Goal: Task Accomplishment & Management: Manage account settings

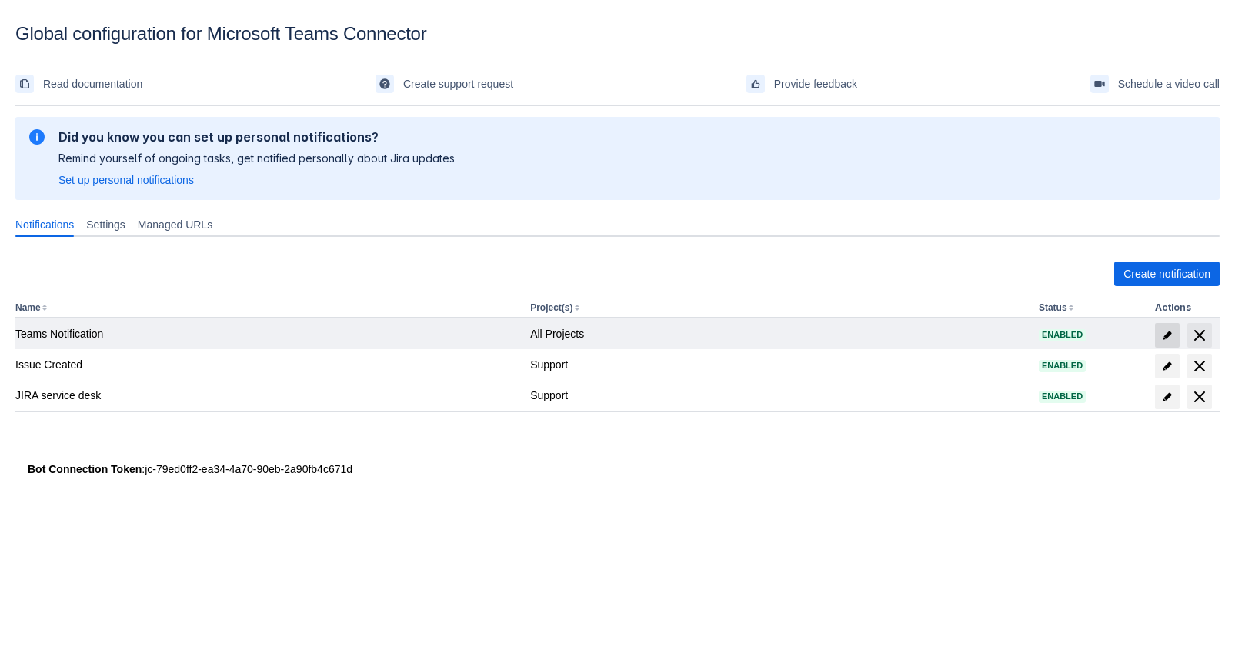
click at [1163, 329] on span "edit" at bounding box center [1167, 335] width 12 height 12
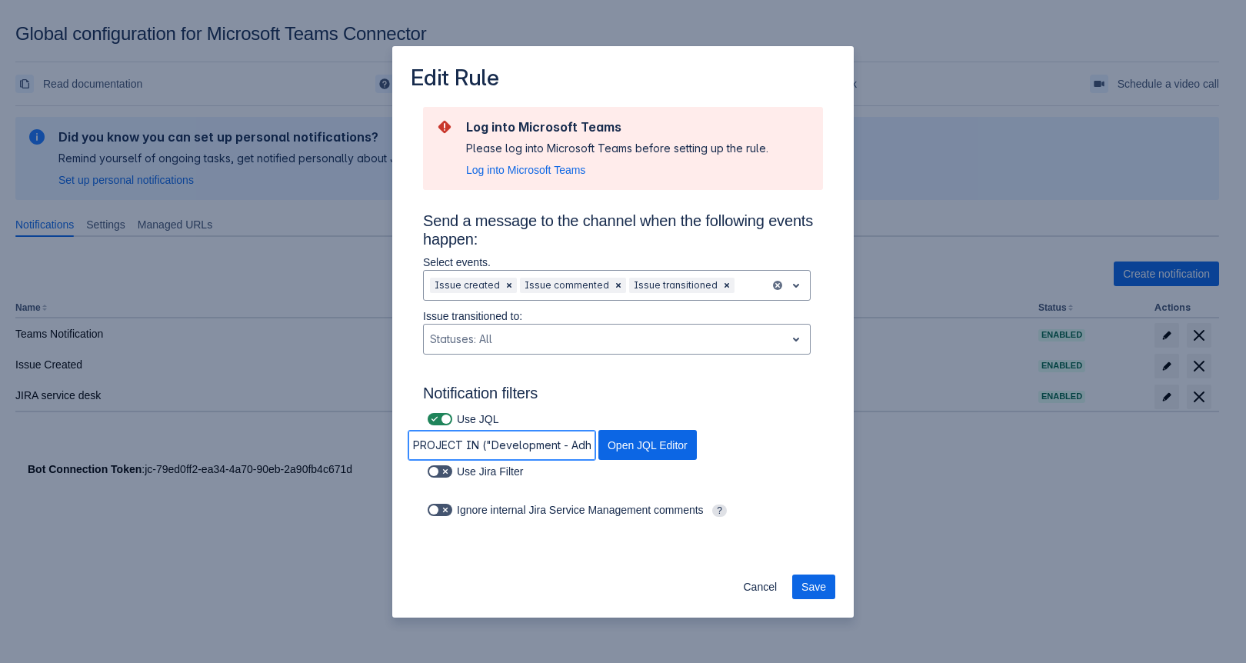
click at [505, 438] on input "PROJECT IN ("Development - Adhoc")" at bounding box center [502, 446] width 187 height 28
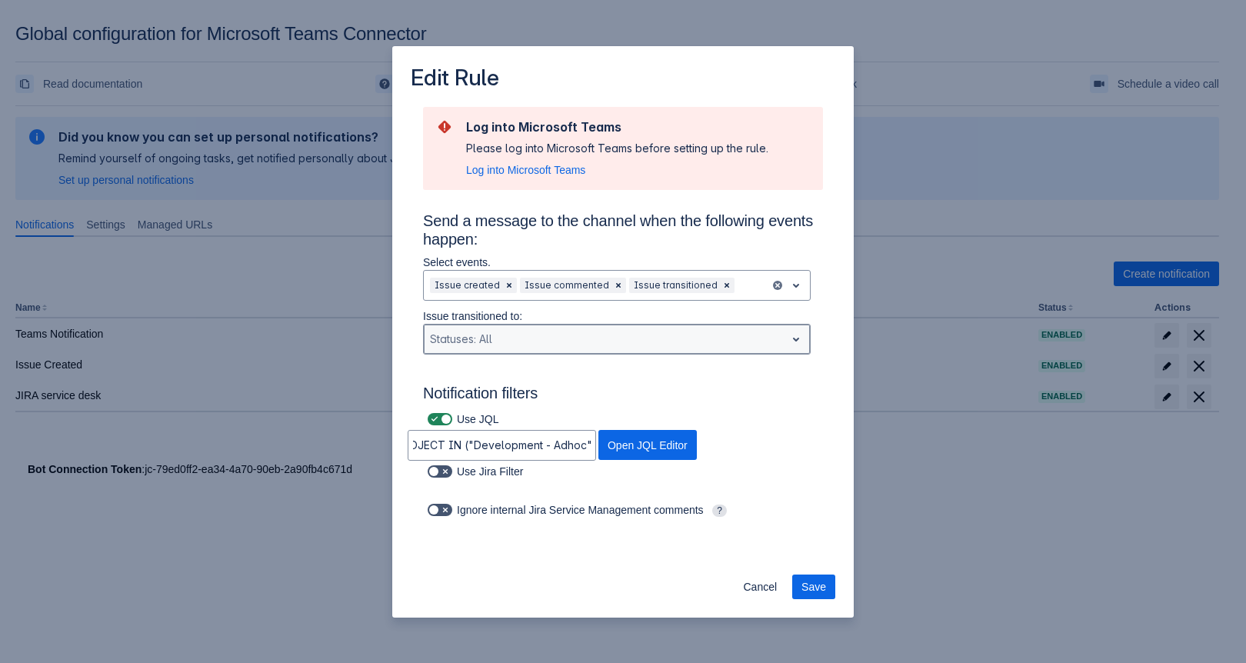
click at [619, 355] on div "Statuses: All" at bounding box center [617, 339] width 388 height 31
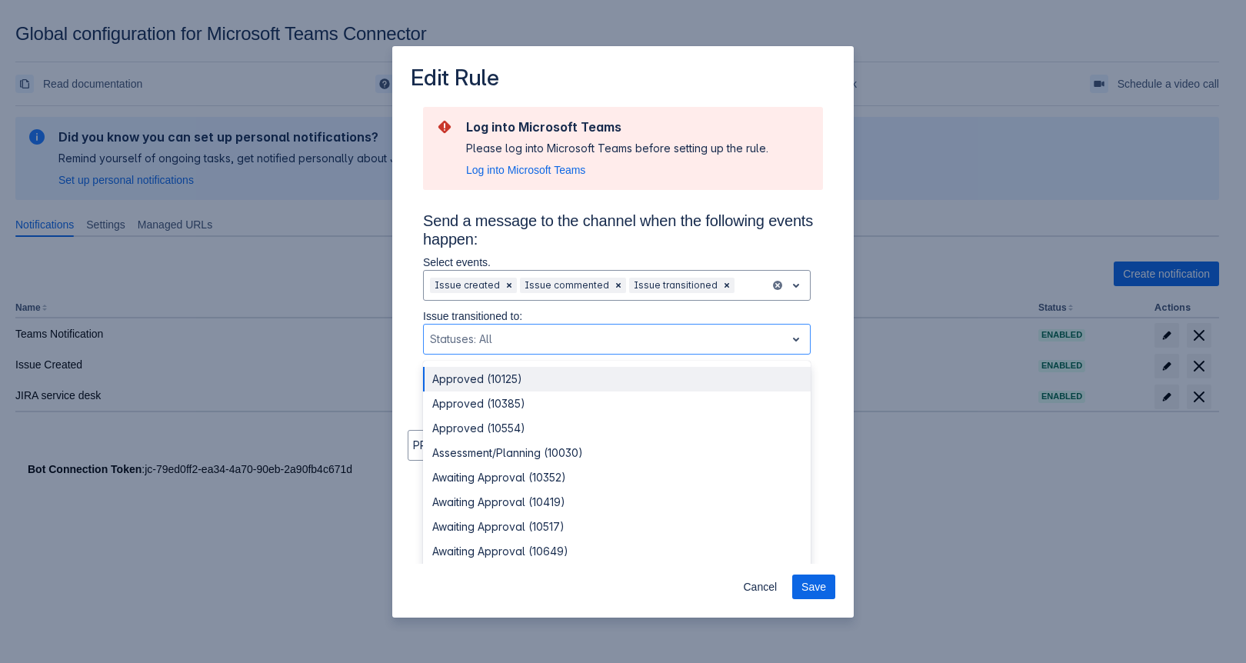
click at [799, 227] on h3 "Send a message to the channel when the following events happen:" at bounding box center [623, 233] width 400 height 43
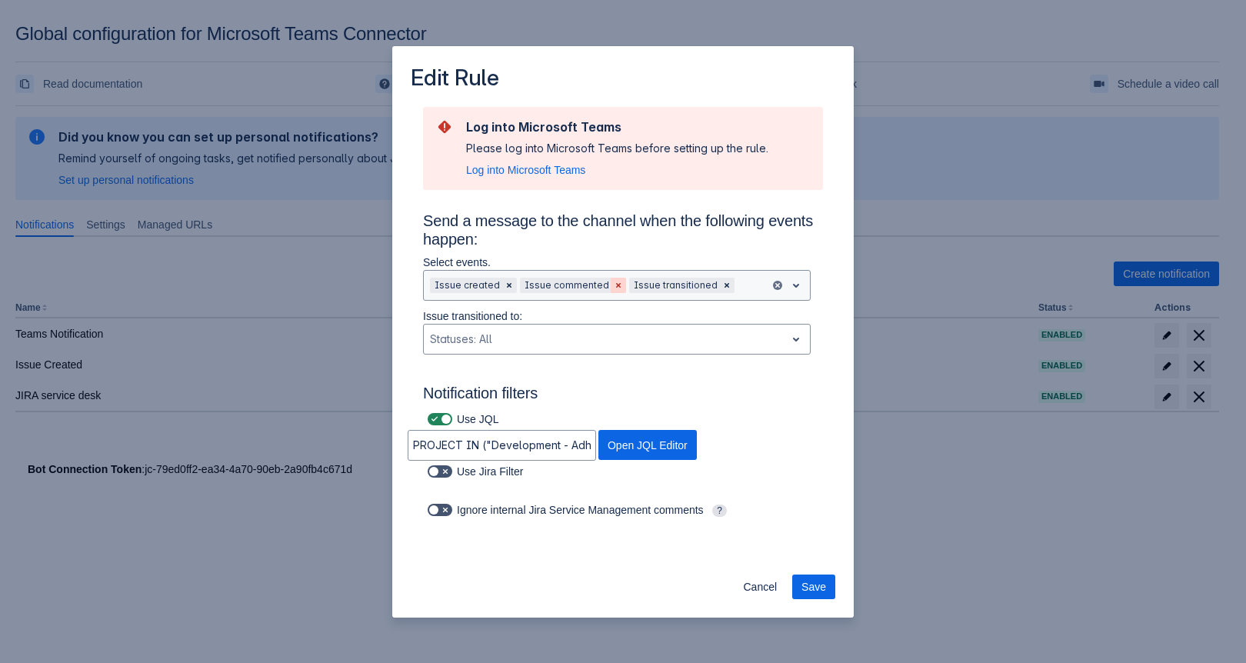
click at [612, 285] on span "Clear" at bounding box center [618, 285] width 12 height 12
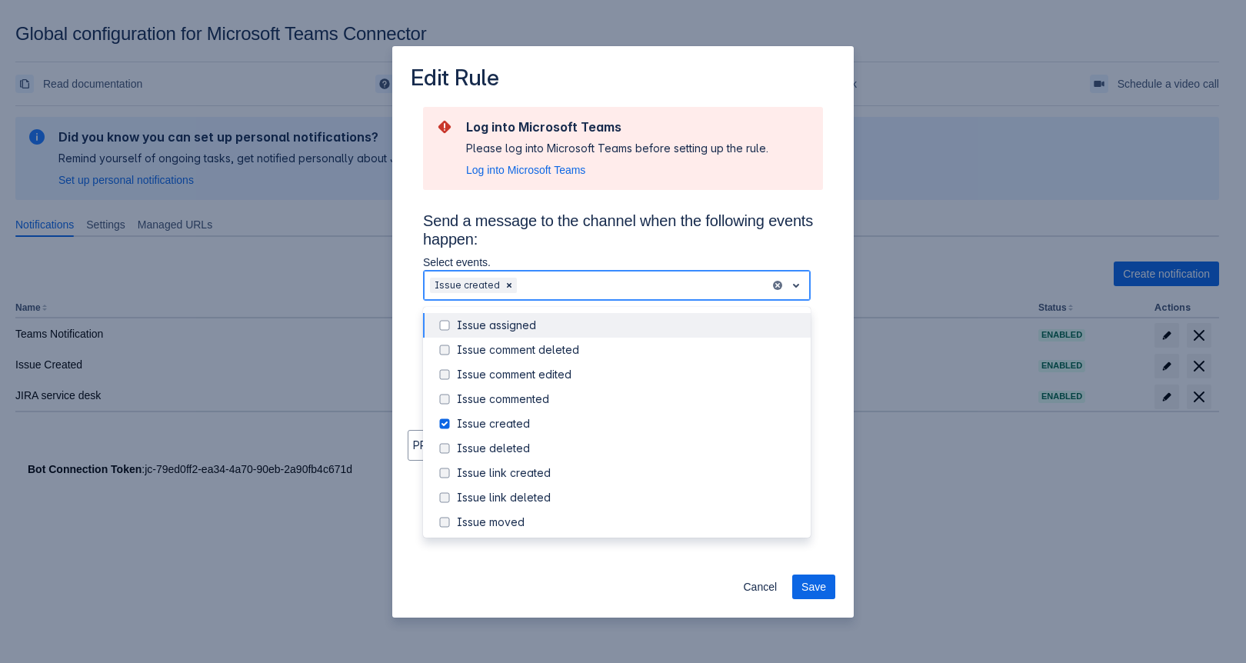
click at [606, 285] on div at bounding box center [642, 285] width 244 height 18
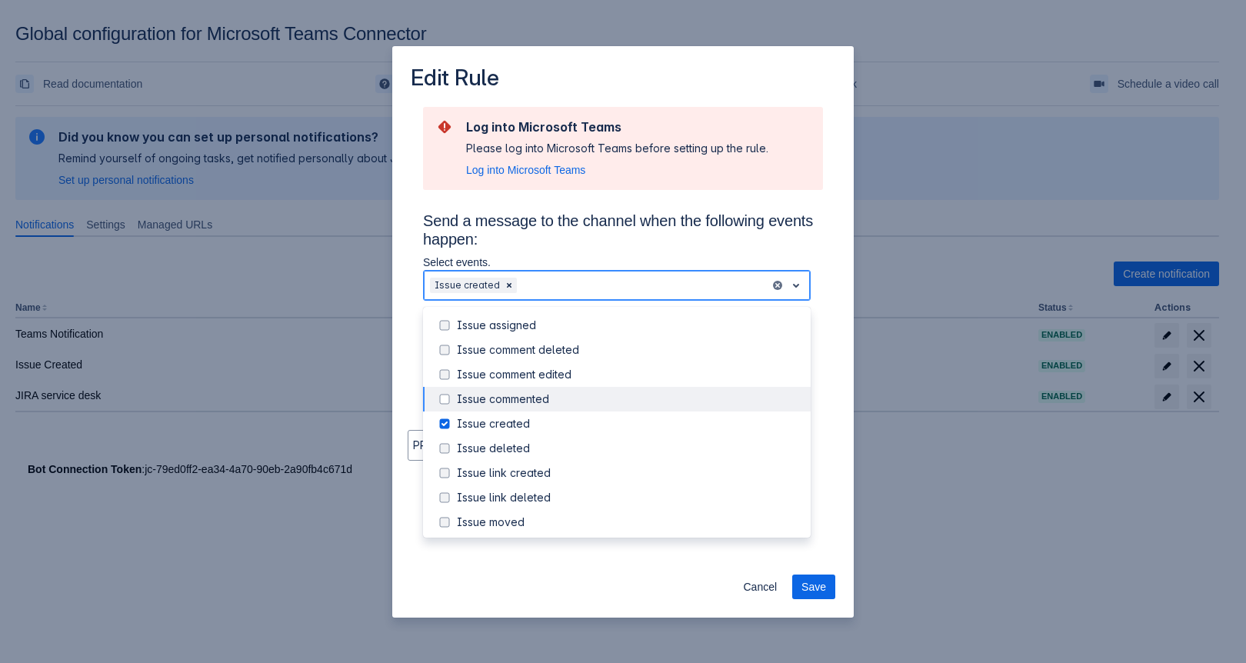
click at [512, 398] on div "Issue commented" at bounding box center [629, 399] width 345 height 15
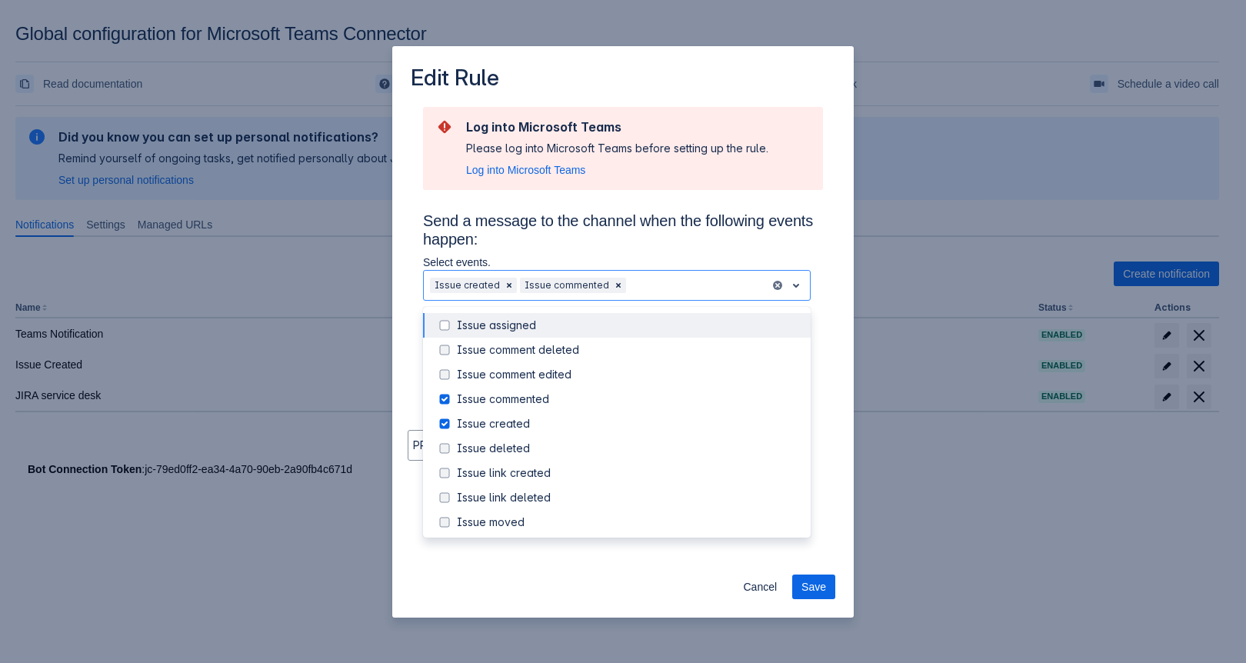
click at [749, 245] on h3 "Send a message to the channel when the following events happen:" at bounding box center [623, 233] width 400 height 43
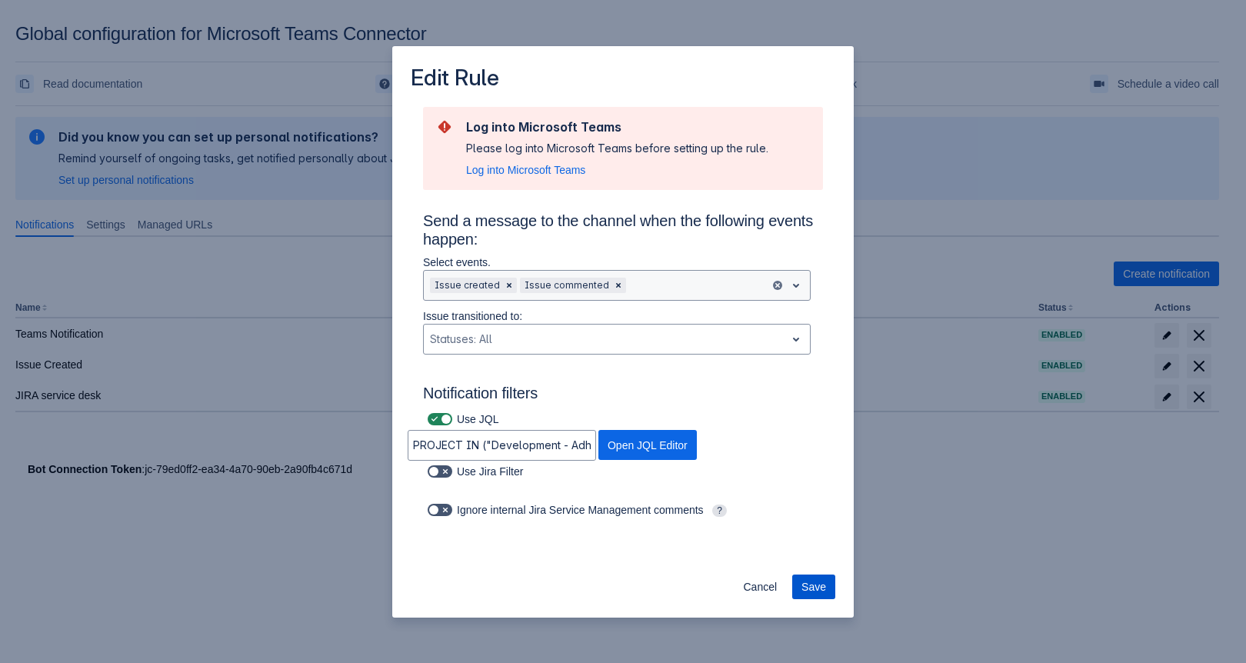
click at [819, 590] on span "Save" at bounding box center [814, 587] width 25 height 25
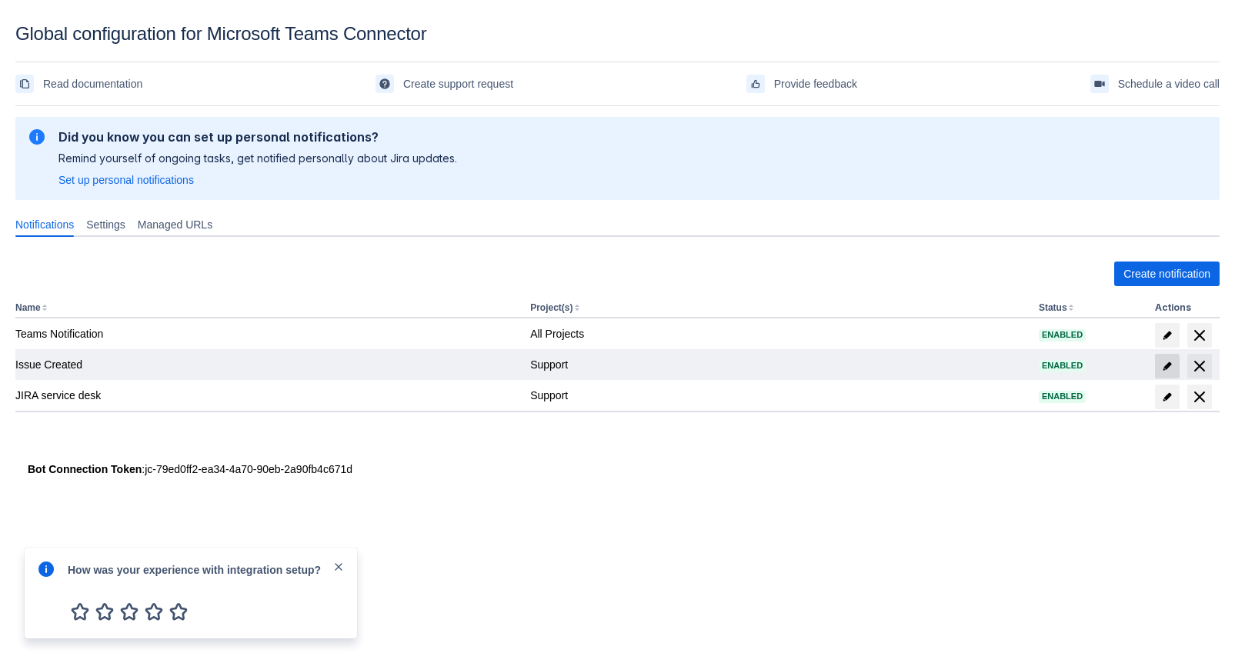
click at [1157, 361] on span at bounding box center [1167, 366] width 25 height 25
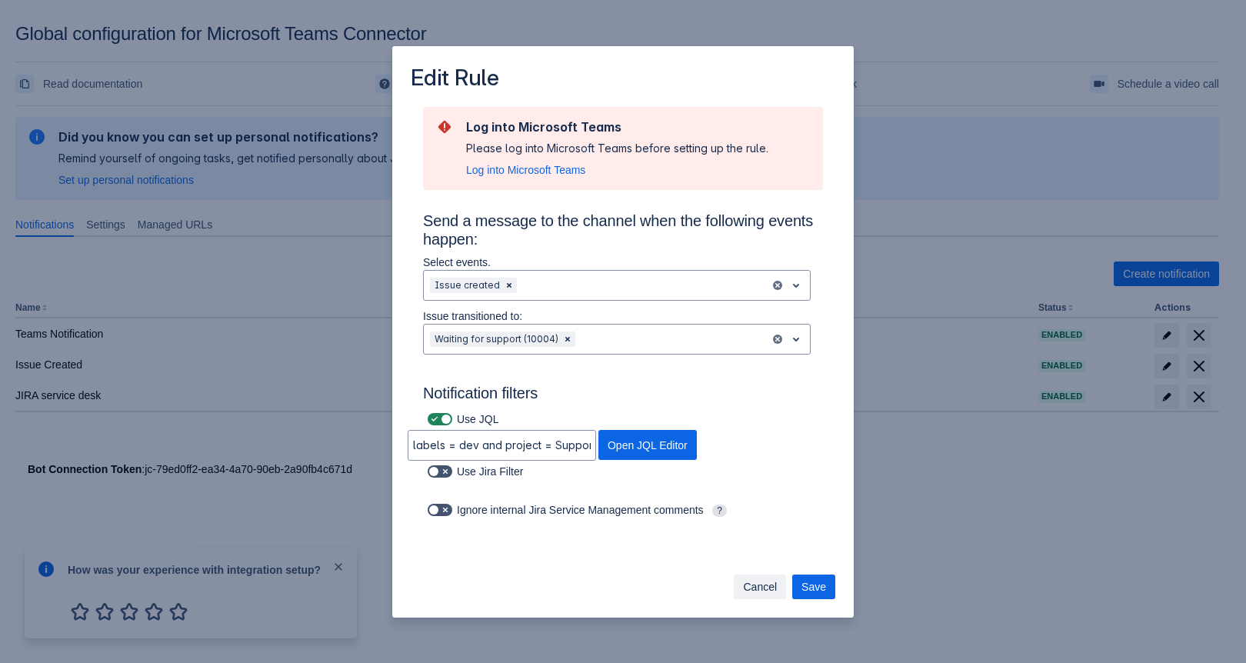
click at [769, 584] on span "Cancel" at bounding box center [760, 587] width 34 height 25
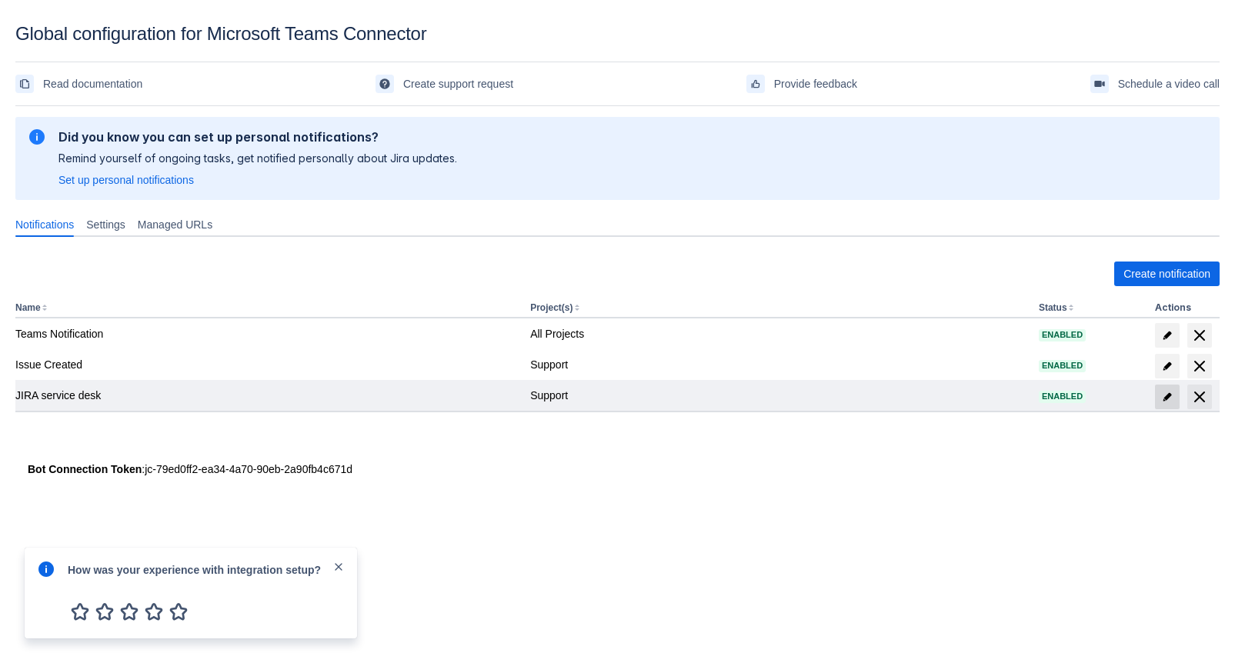
click at [1166, 393] on span "edit" at bounding box center [1167, 397] width 12 height 12
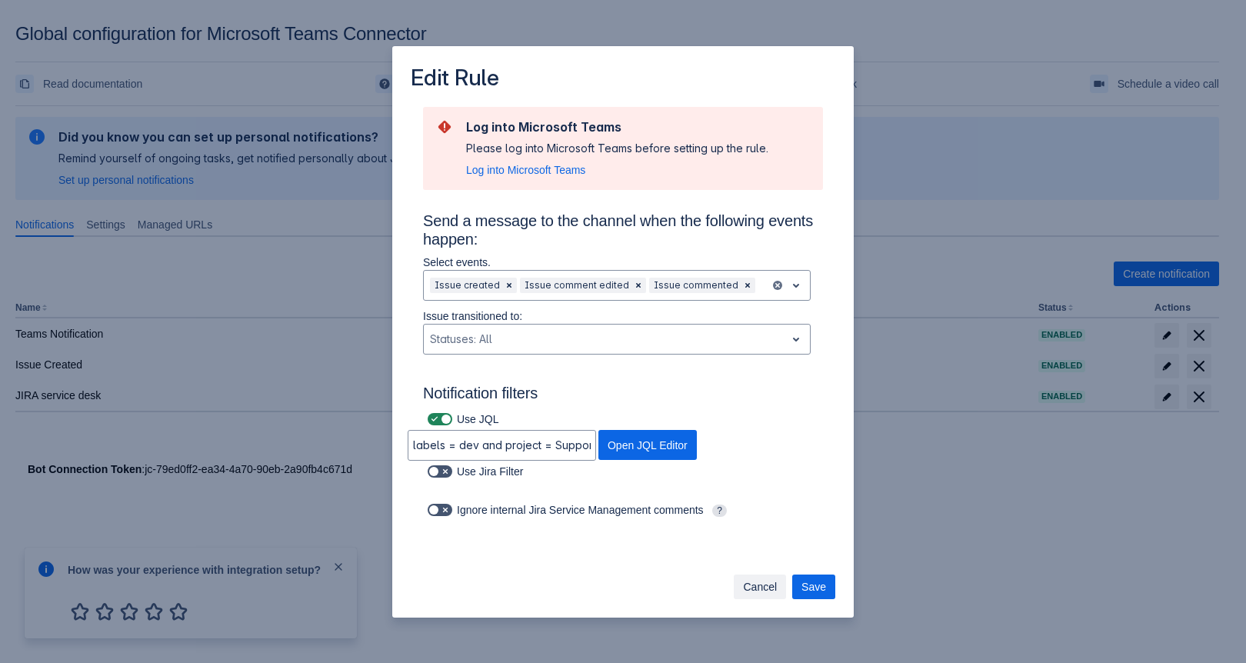
click at [752, 581] on span "Cancel" at bounding box center [760, 587] width 34 height 25
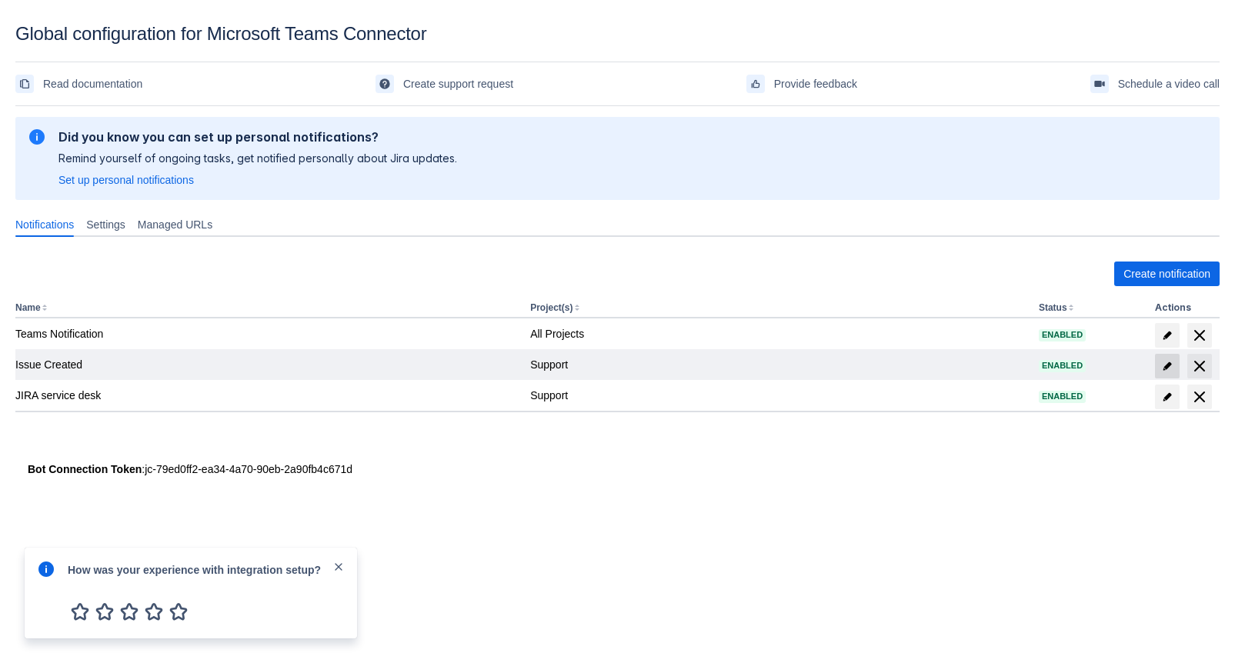
click at [1159, 367] on span at bounding box center [1167, 366] width 25 height 25
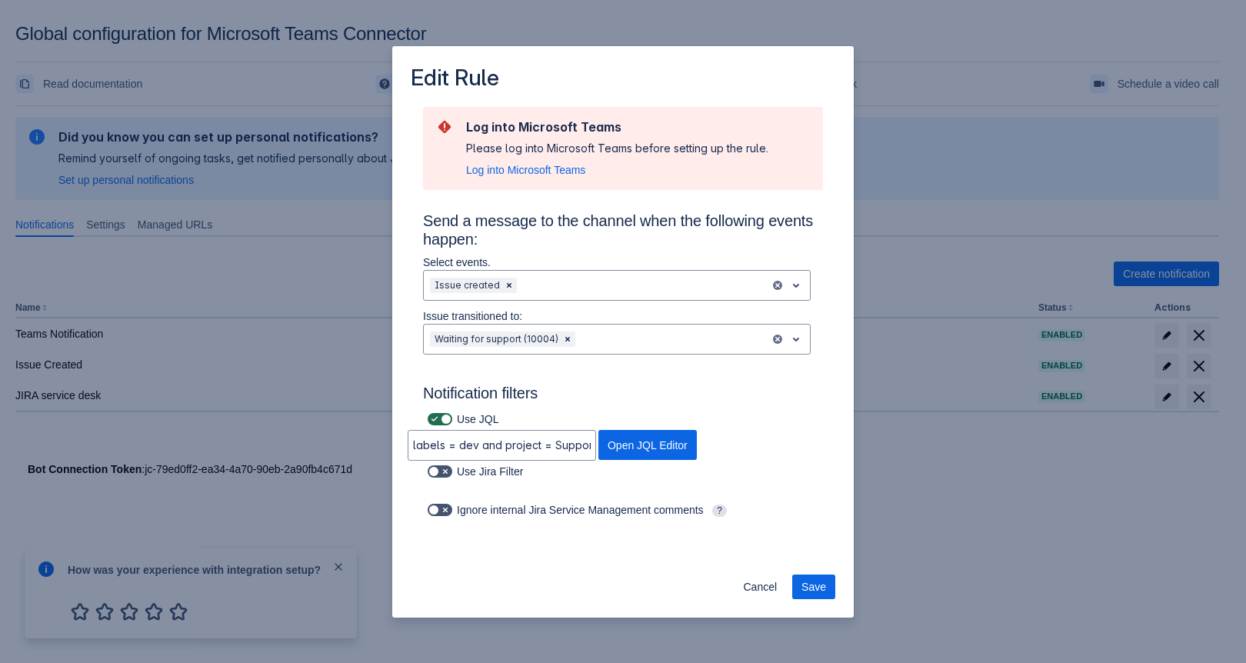
click at [435, 422] on span at bounding box center [435, 419] width 12 height 12
click at [435, 422] on input "checkbox" at bounding box center [433, 420] width 10 height 10
checkbox input "false"
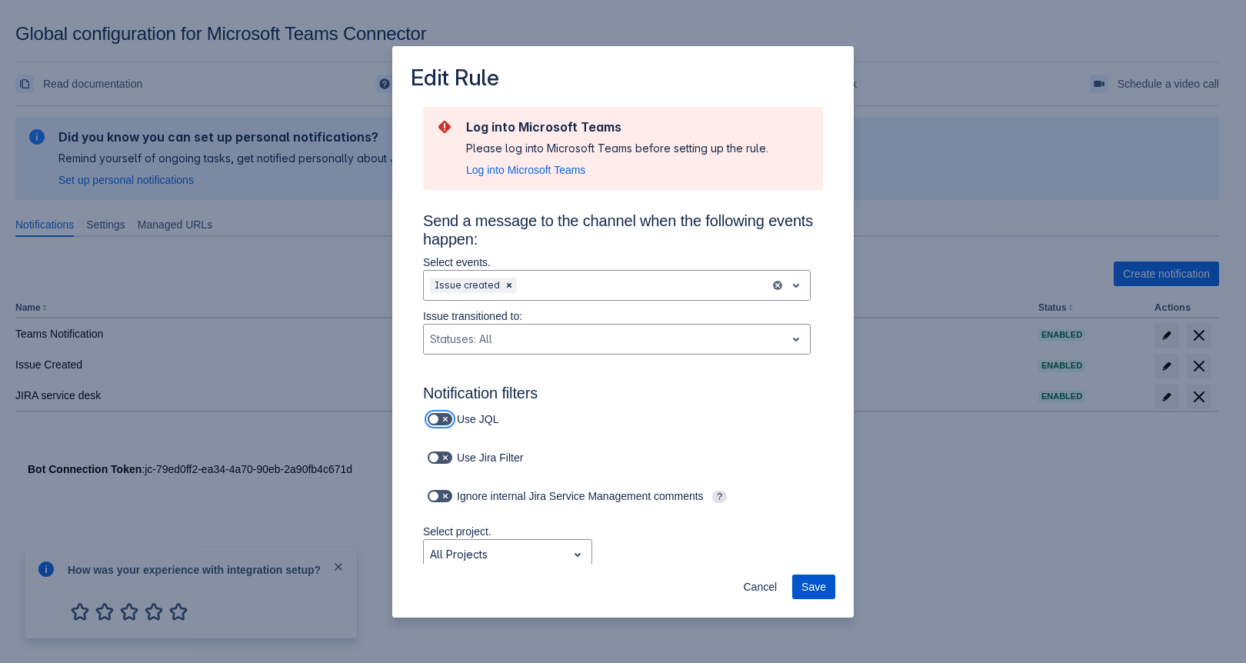
click at [809, 585] on span "Save" at bounding box center [814, 587] width 25 height 25
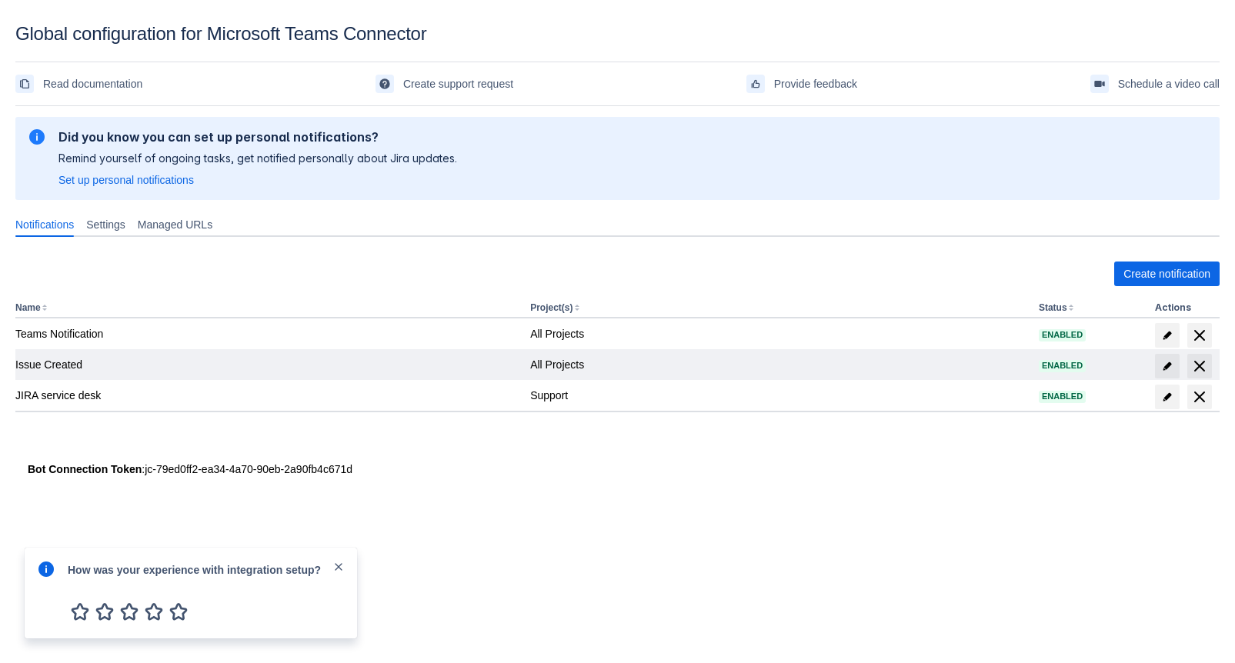
click at [1179, 370] on div at bounding box center [1187, 366] width 65 height 25
click at [1152, 373] on td at bounding box center [1184, 364] width 71 height 31
click at [1162, 369] on span "edit" at bounding box center [1167, 366] width 12 height 12
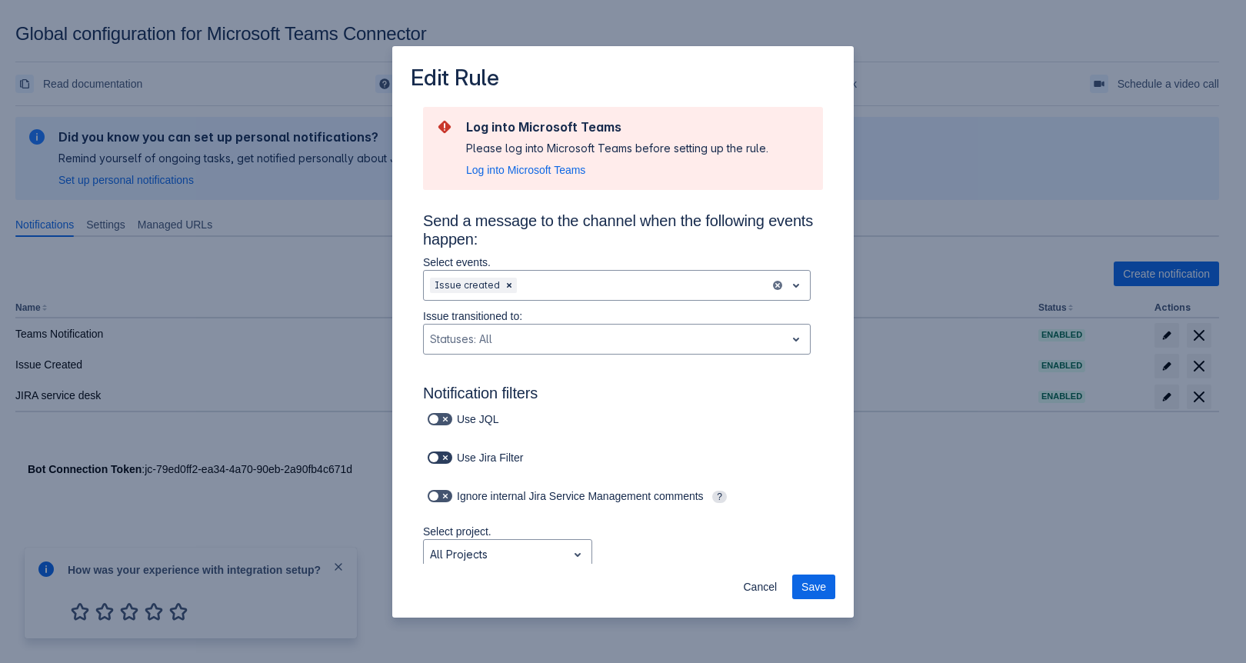
click at [446, 465] on label at bounding box center [440, 458] width 31 height 18
click at [438, 463] on input "checkbox" at bounding box center [433, 458] width 10 height 10
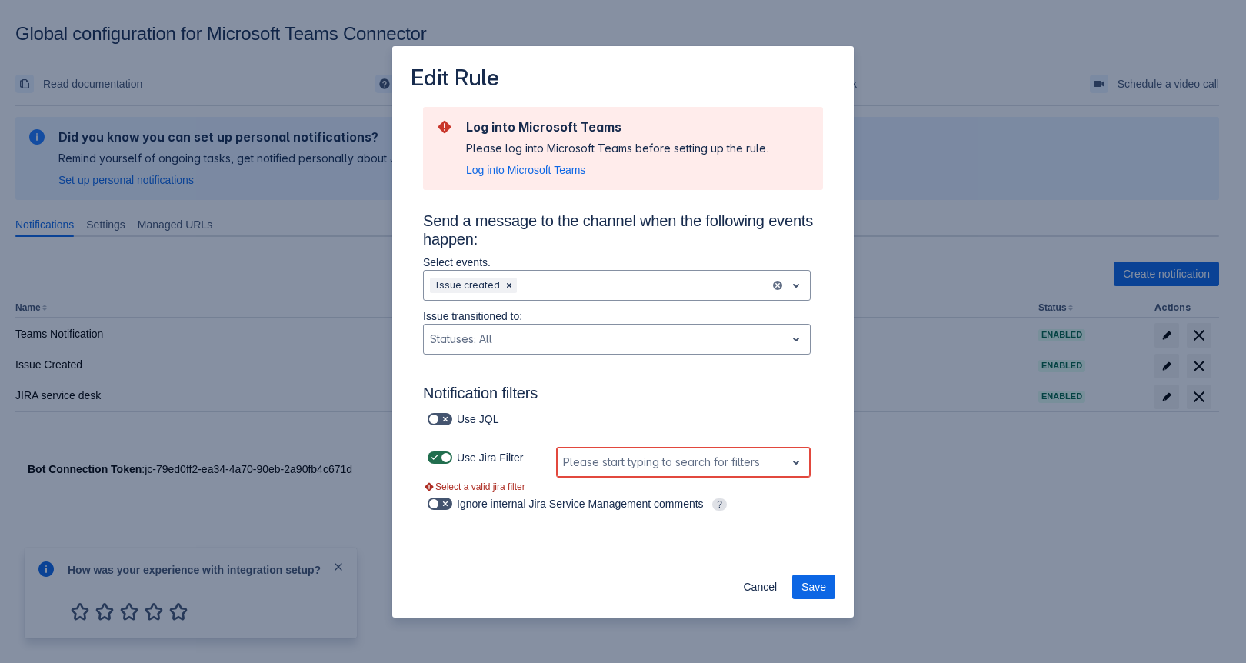
click at [446, 465] on label at bounding box center [440, 458] width 31 height 18
click at [438, 463] on input "checkbox" at bounding box center [433, 458] width 10 height 10
checkbox input "false"
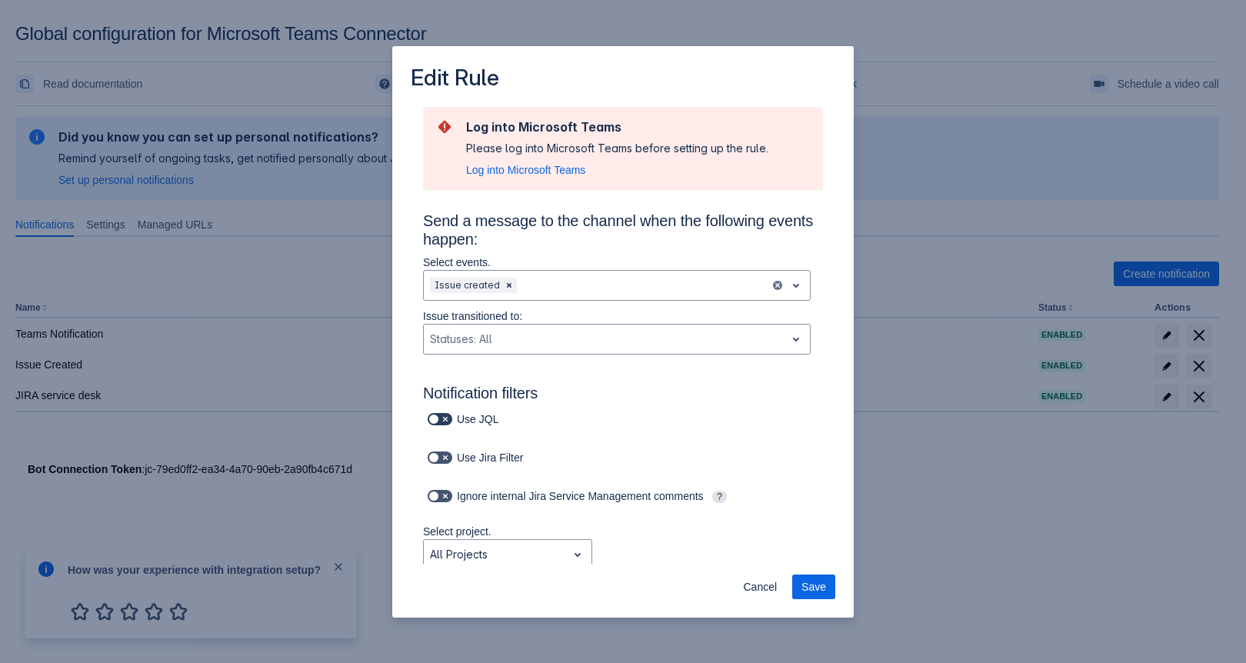
click at [448, 415] on span at bounding box center [445, 419] width 12 height 12
click at [438, 415] on input "checkbox" at bounding box center [433, 420] width 10 height 10
checkbox input "true"
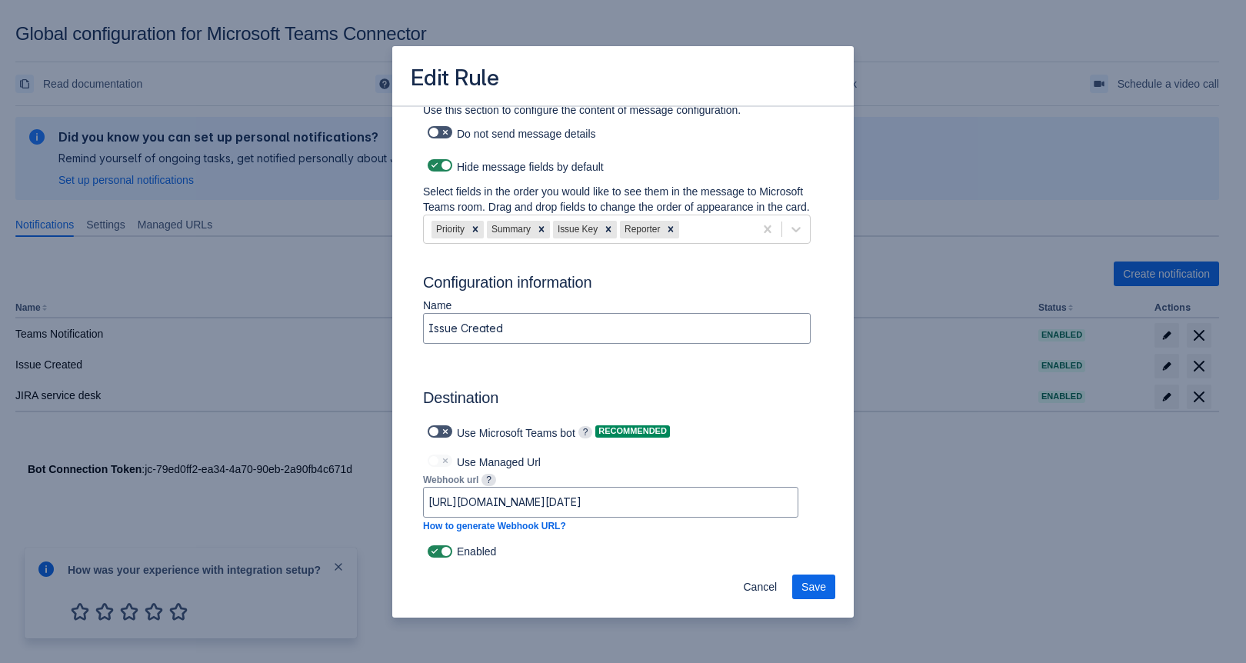
scroll to position [694, 0]
click at [432, 559] on label at bounding box center [440, 551] width 31 height 18
click at [432, 557] on input "checkbox" at bounding box center [433, 552] width 10 height 10
checkbox input "false"
click at [804, 585] on span "Save" at bounding box center [814, 587] width 25 height 25
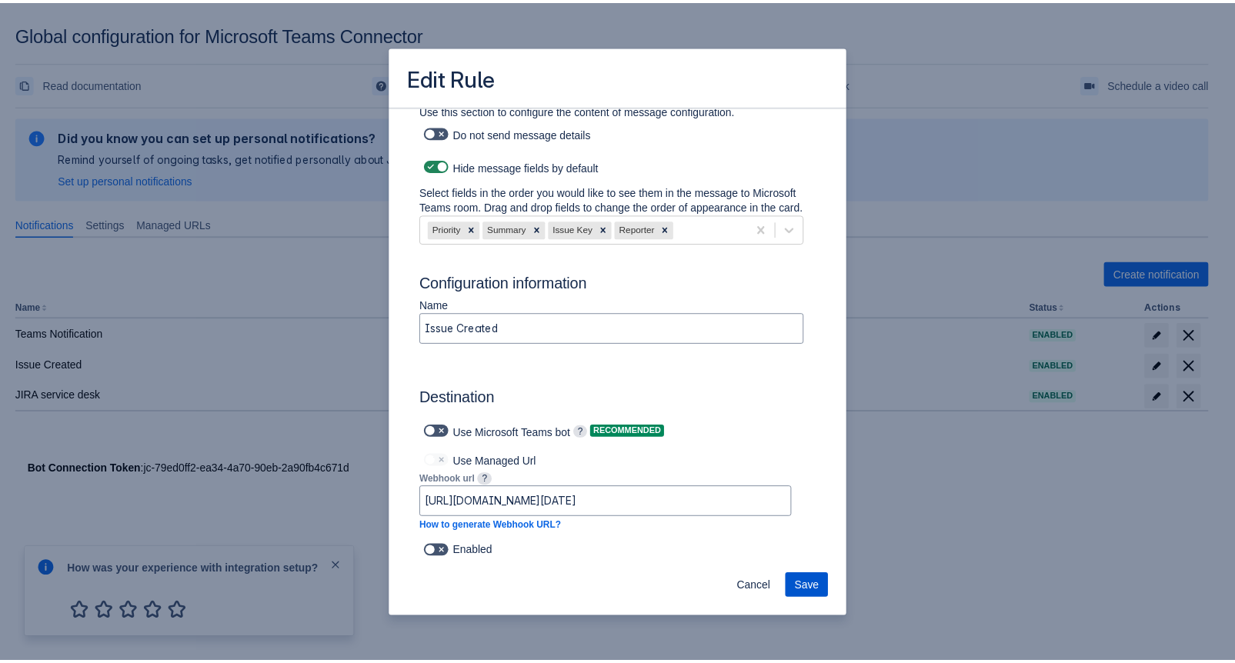
scroll to position [0, 0]
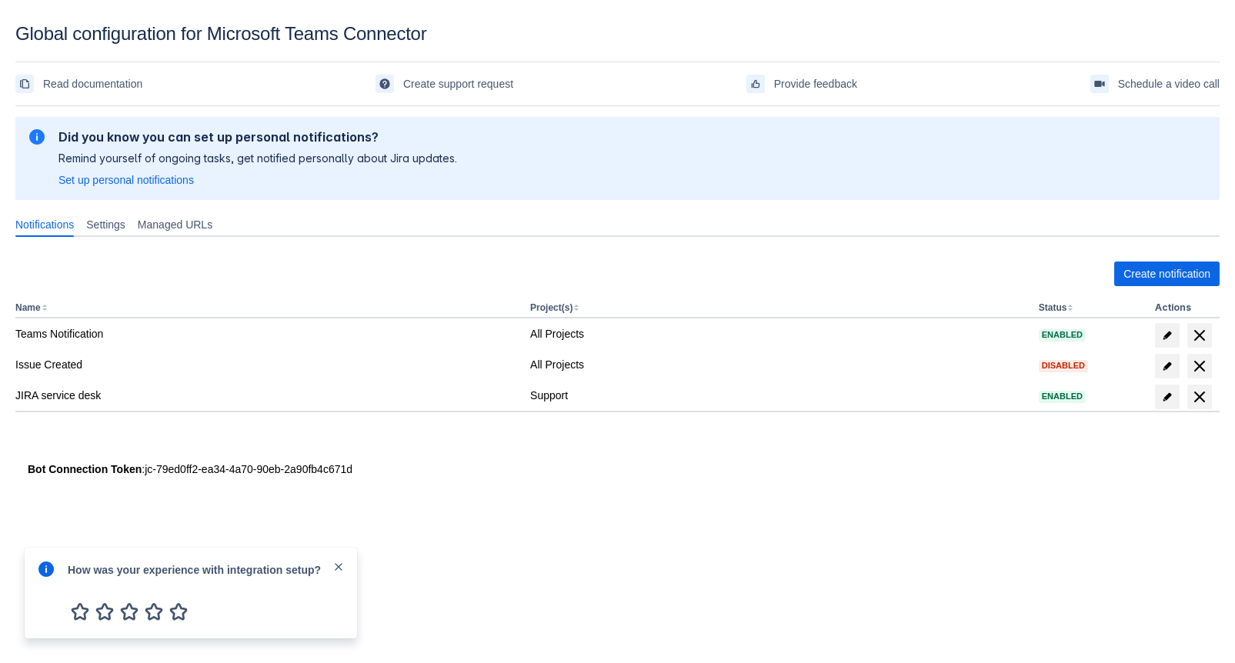
click at [348, 565] on div "How was your experience with integration setup?" at bounding box center [191, 593] width 332 height 91
drag, startPoint x: 347, startPoint y: 565, endPoint x: 332, endPoint y: 564, distance: 15.5
click at [345, 566] on div "How was your experience with integration setup?" at bounding box center [191, 593] width 332 height 91
click at [332, 564] on div "How was your experience with integration setup?" at bounding box center [200, 569] width 265 height 18
click at [335, 557] on div "How was your experience with integration setup?" at bounding box center [191, 593] width 332 height 91
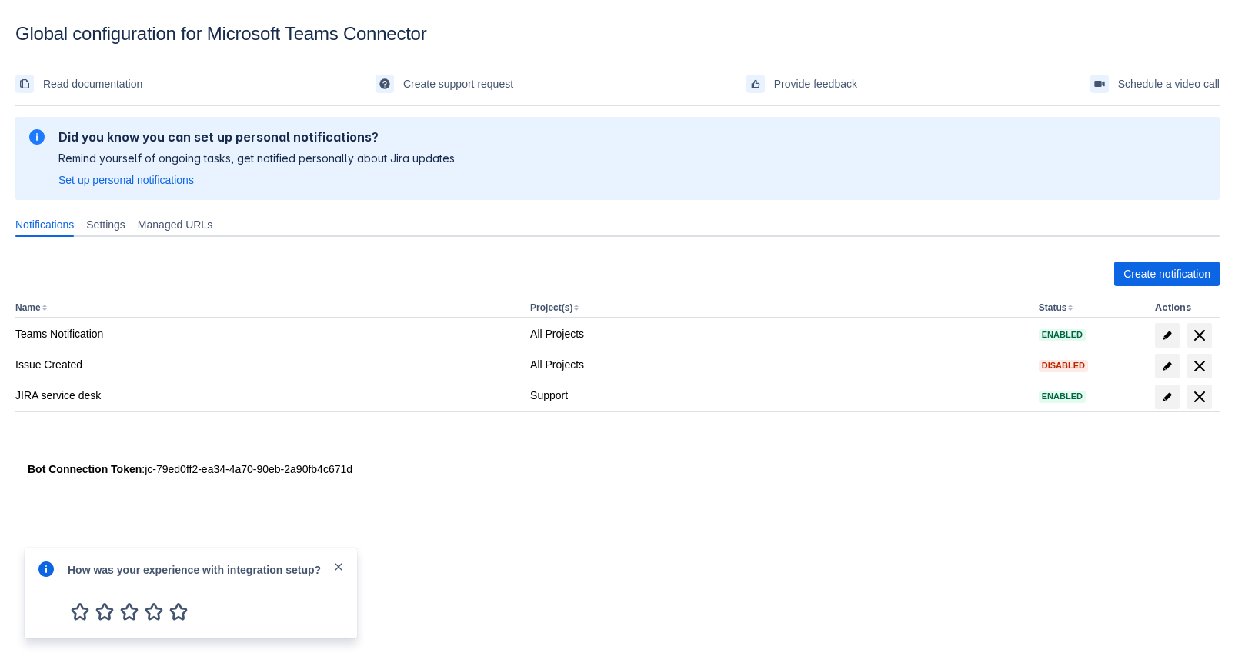
click at [337, 562] on span "close" at bounding box center [338, 567] width 12 height 12
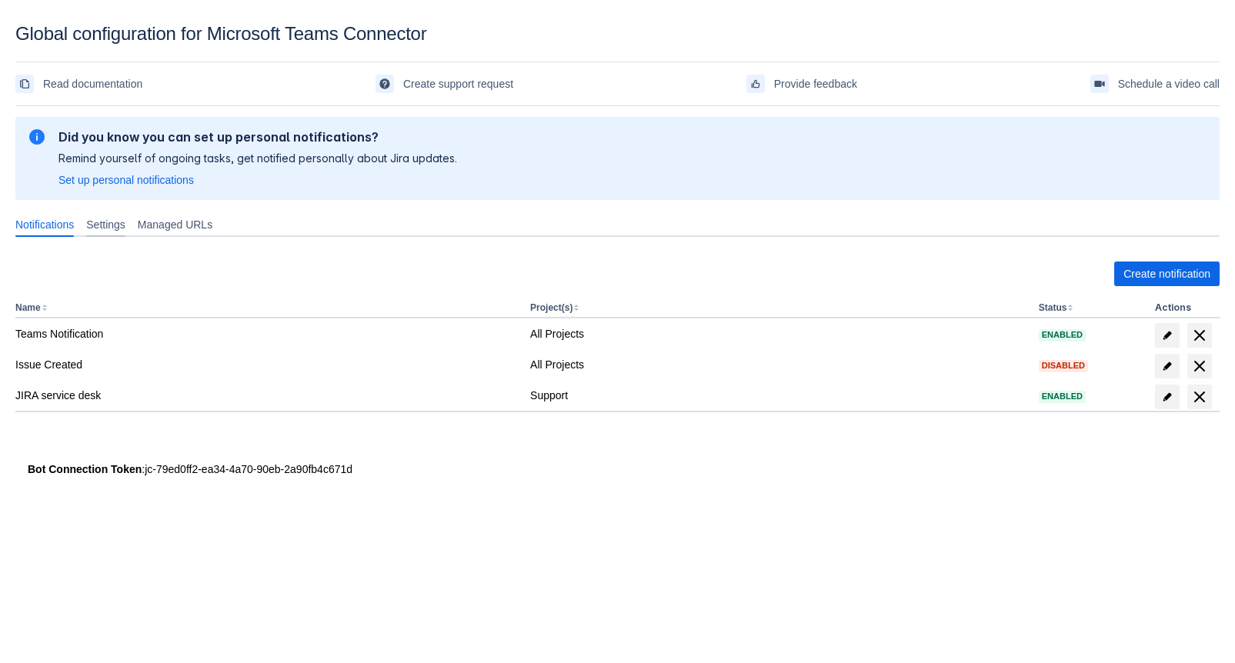
click at [125, 232] on span "Settings" at bounding box center [105, 224] width 39 height 15
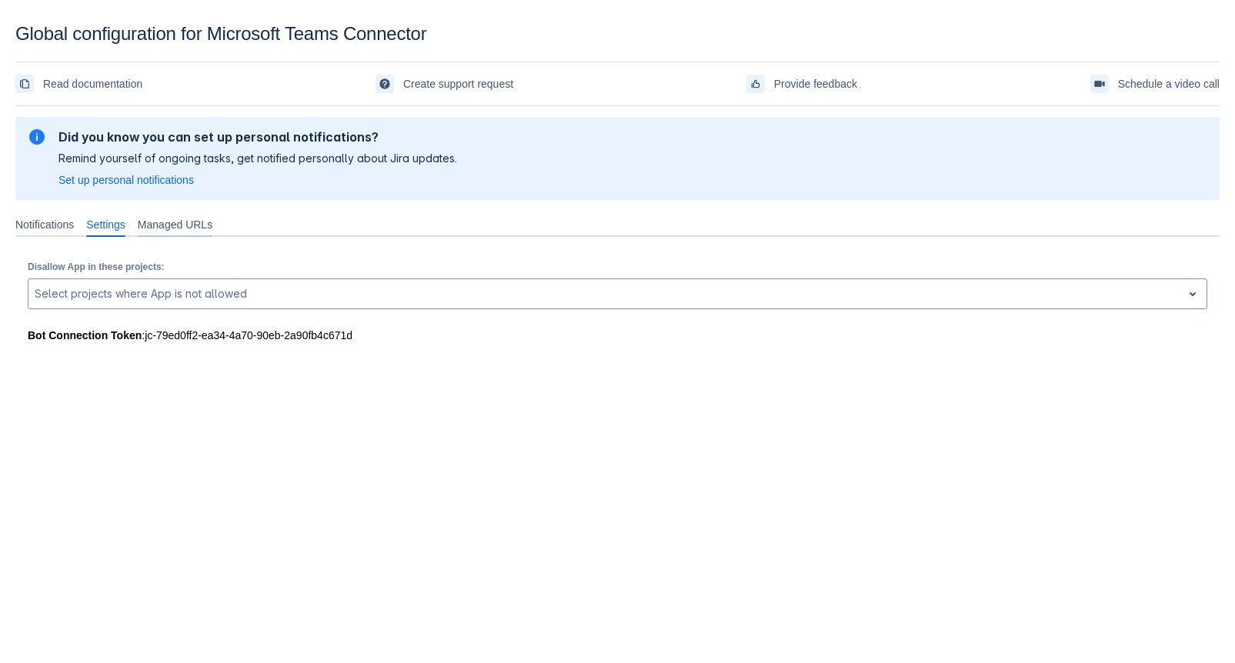
click at [182, 222] on span "Managed URLs" at bounding box center [175, 224] width 75 height 15
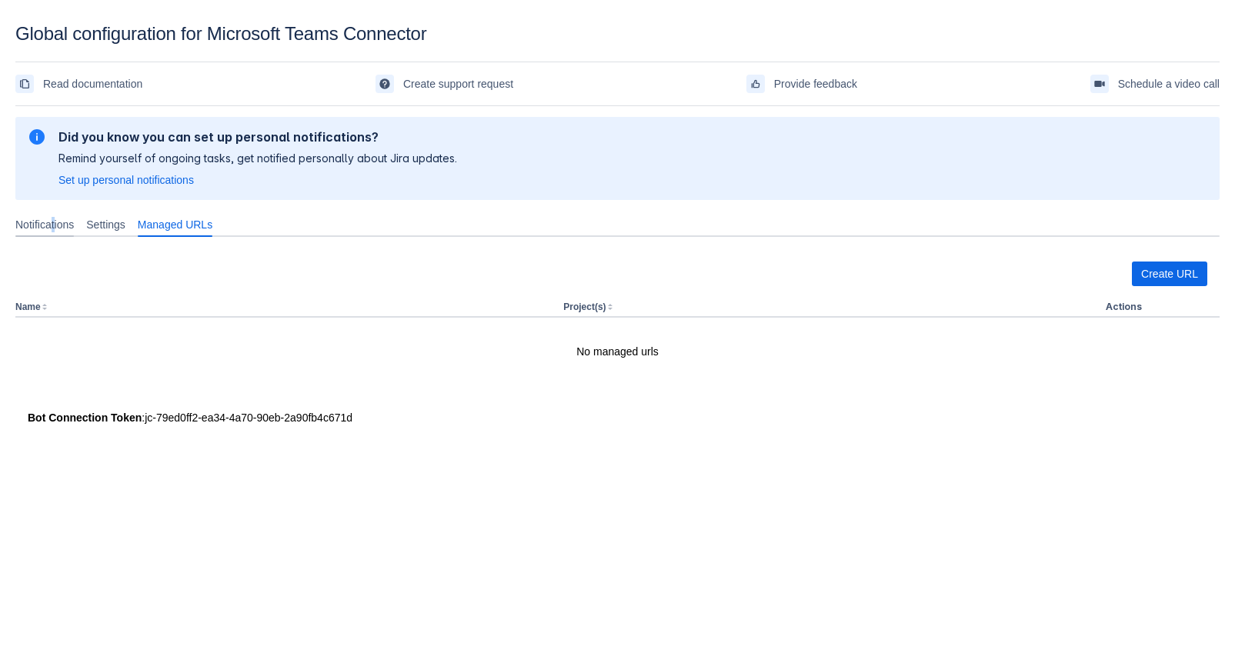
click at [58, 230] on span "Notifications" at bounding box center [44, 224] width 58 height 15
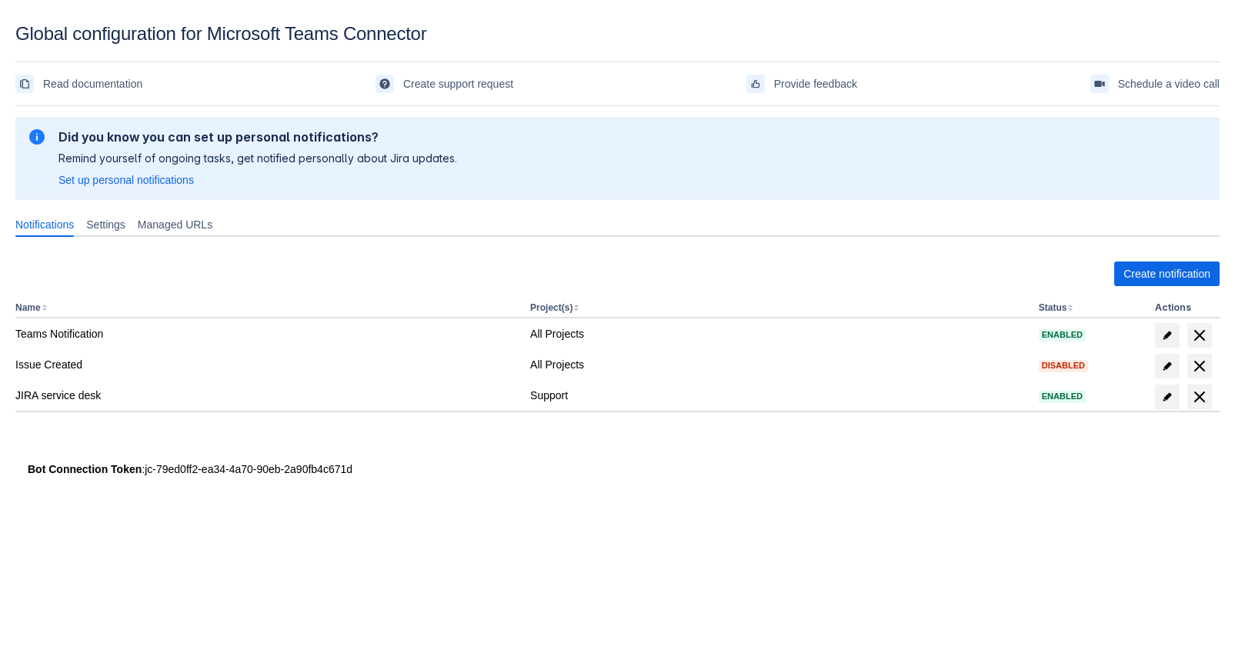
click at [134, 477] on div at bounding box center [246, 489] width 462 height 25
